Goal: Navigation & Orientation: Find specific page/section

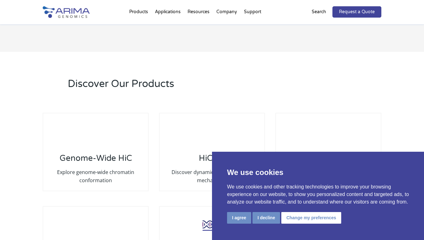
scroll to position [874, 0]
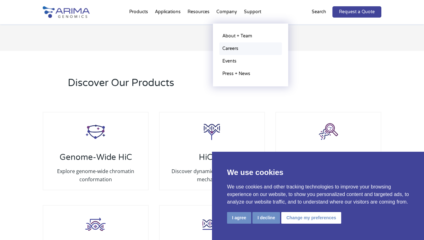
click at [235, 47] on link "Careers" at bounding box center [250, 48] width 63 height 13
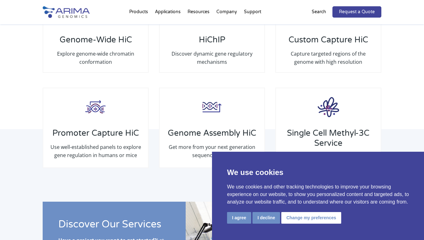
scroll to position [1075, 0]
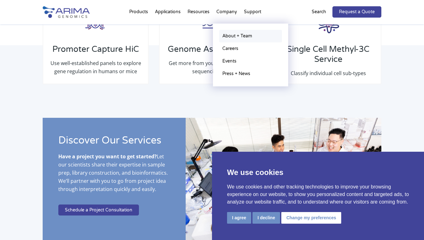
click at [235, 37] on link "About + Team" at bounding box center [250, 36] width 63 height 13
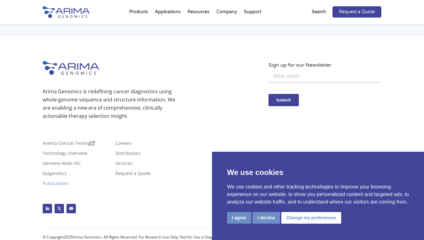
scroll to position [541, 0]
click at [60, 181] on link "Publications" at bounding box center [56, 184] width 26 height 7
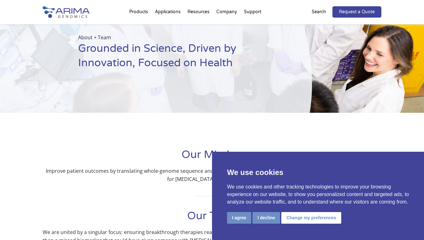
scroll to position [30, 0]
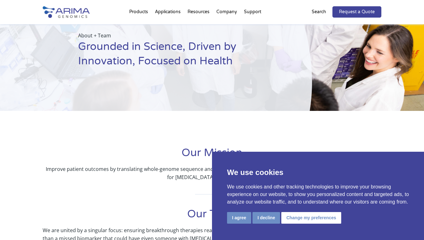
click at [268, 214] on button "I decline" at bounding box center [266, 218] width 28 height 12
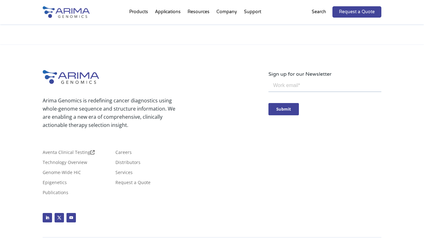
scroll to position [1141, 0]
click at [131, 170] on link "Services" at bounding box center [123, 173] width 17 height 7
